Goal: Task Accomplishment & Management: Use online tool/utility

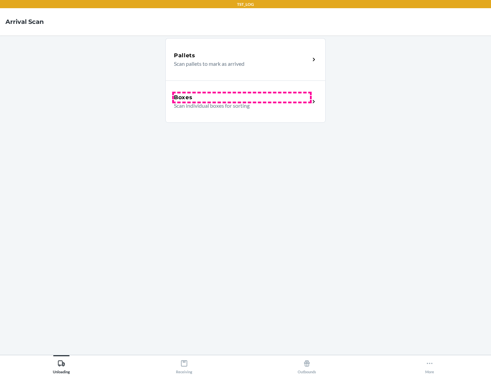
click at [242, 97] on div "Boxes" at bounding box center [242, 97] width 136 height 8
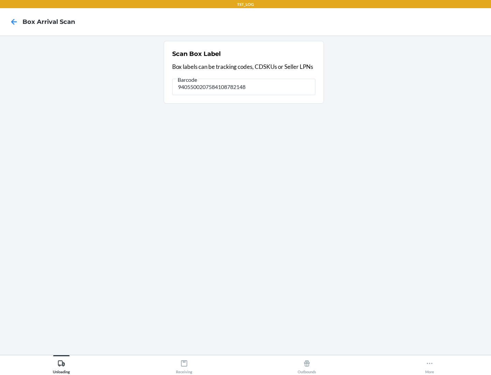
type input "9405500207584108782148"
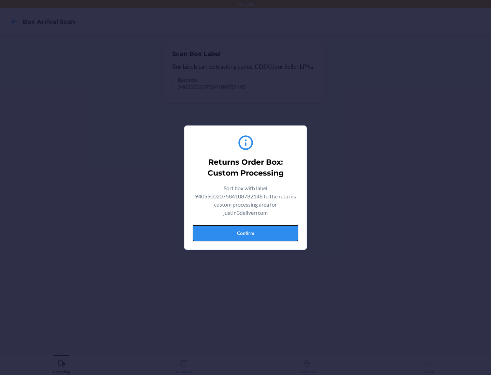
click at [245, 233] on button "Confirm" at bounding box center [245, 233] width 106 height 16
